Goal: Task Accomplishment & Management: Manage account settings

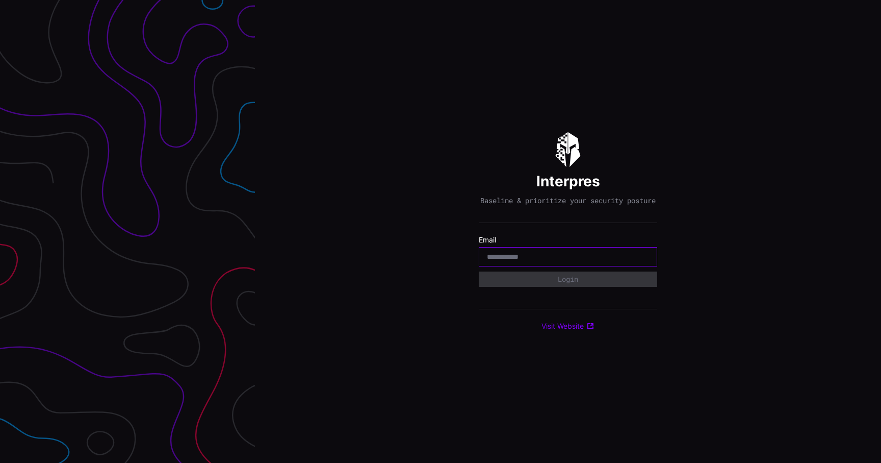
click at [520, 259] on input "email" at bounding box center [568, 256] width 162 height 9
click at [480, 311] on div "Interpres Baseline & prioritize your security posture Email Login Visit Website" at bounding box center [568, 231] width 178 height 198
click at [532, 261] on input "email" at bounding box center [568, 256] width 162 height 9
type input "**********"
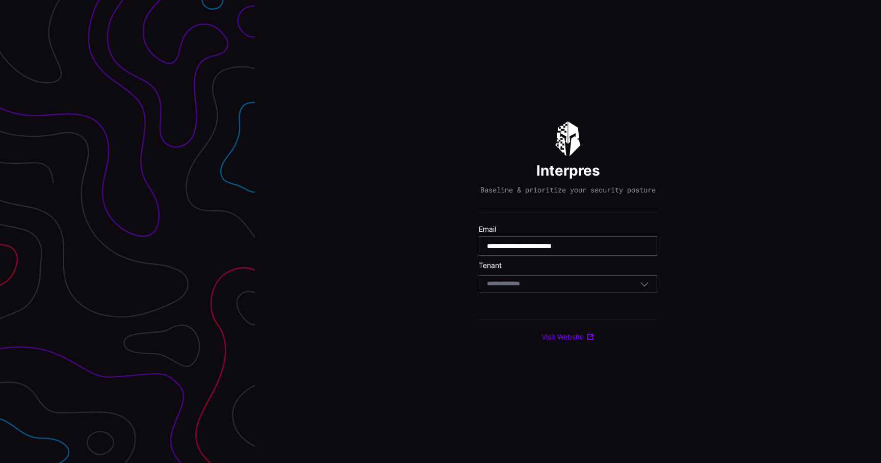
click at [549, 284] on div "Select Tenant" at bounding box center [563, 283] width 153 height 9
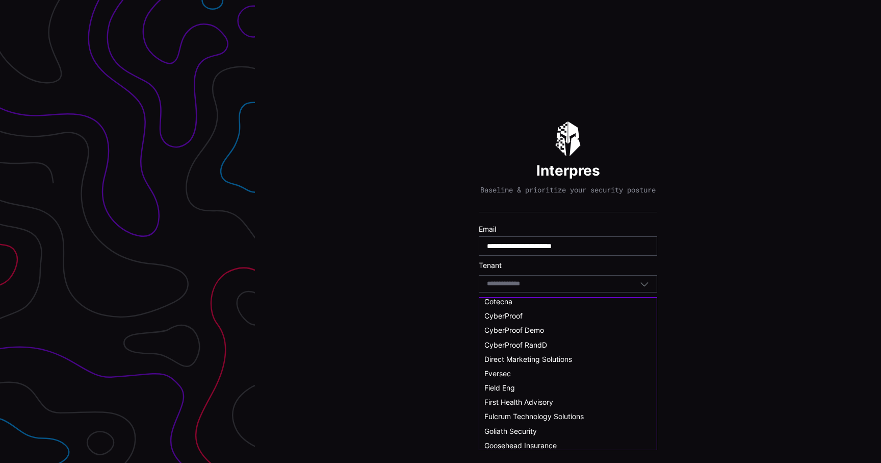
scroll to position [71, 0]
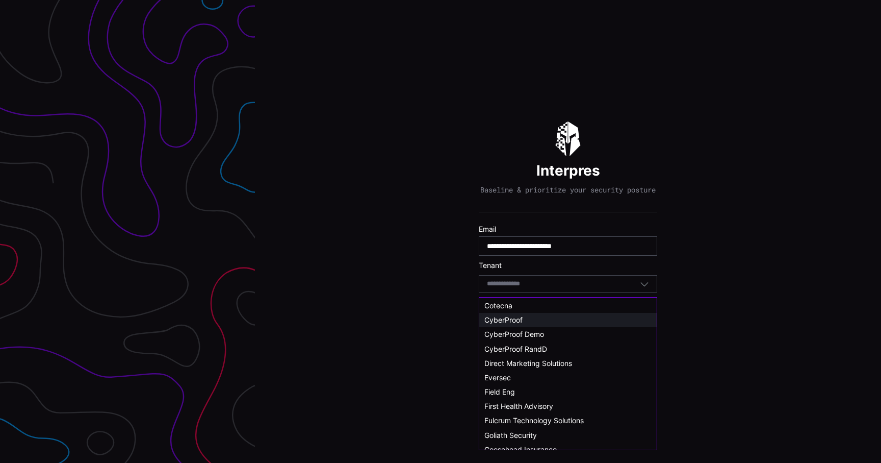
click at [521, 323] on span "CyberProof" at bounding box center [503, 319] width 38 height 9
